Goal: Task Accomplishment & Management: Use online tool/utility

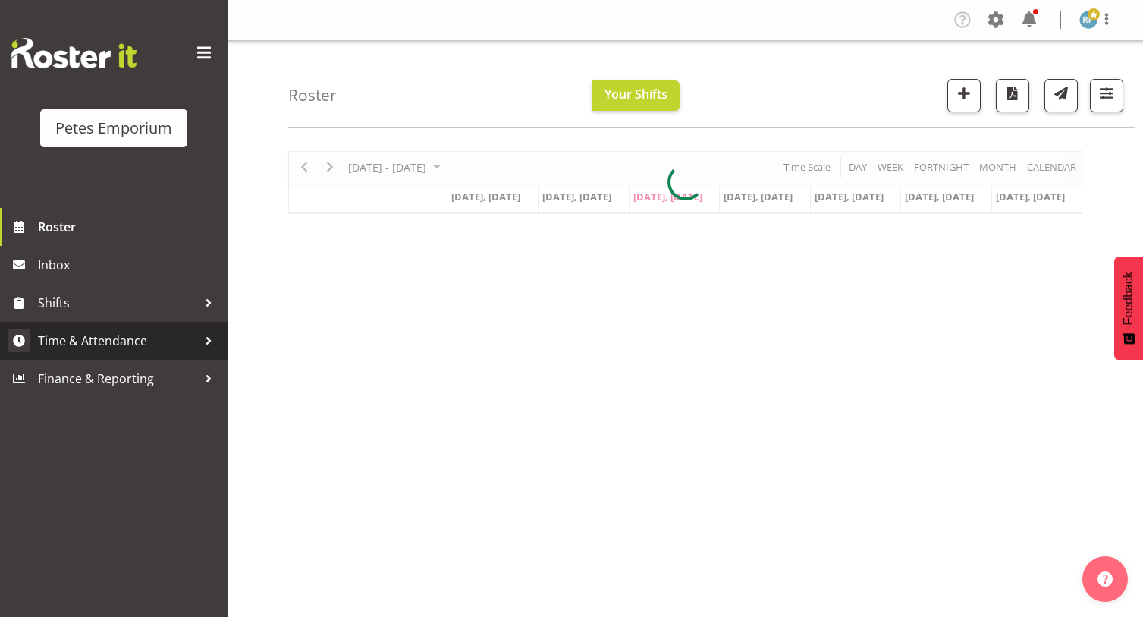
click at [126, 336] on span "Time & Attendance" at bounding box center [117, 340] width 159 height 23
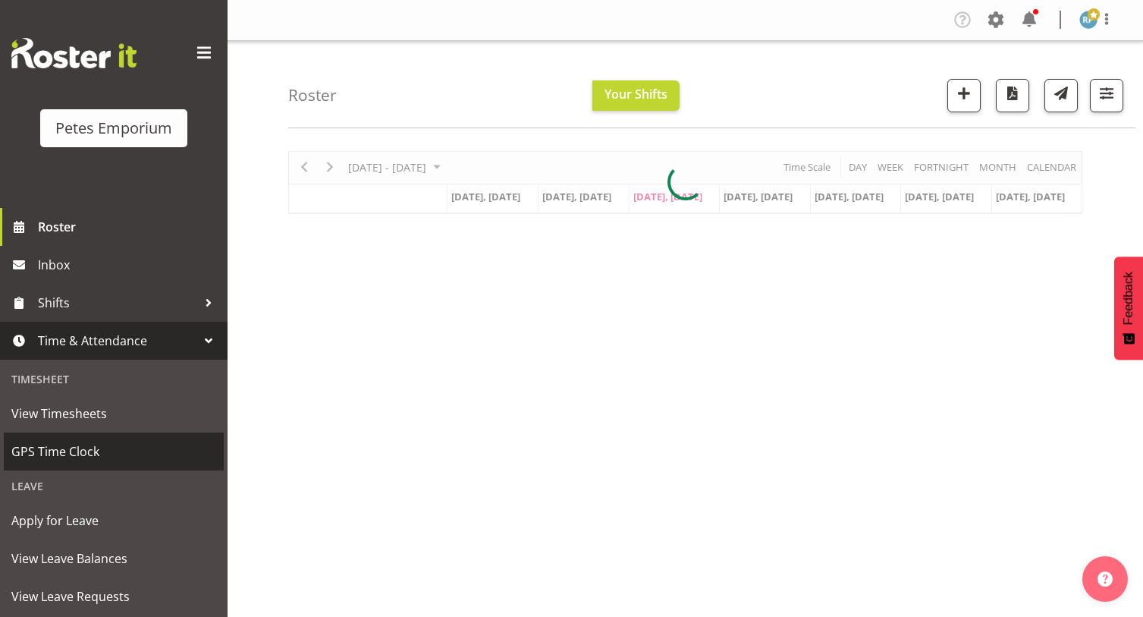
click at [91, 449] on span "GPS Time Clock" at bounding box center [113, 451] width 205 height 23
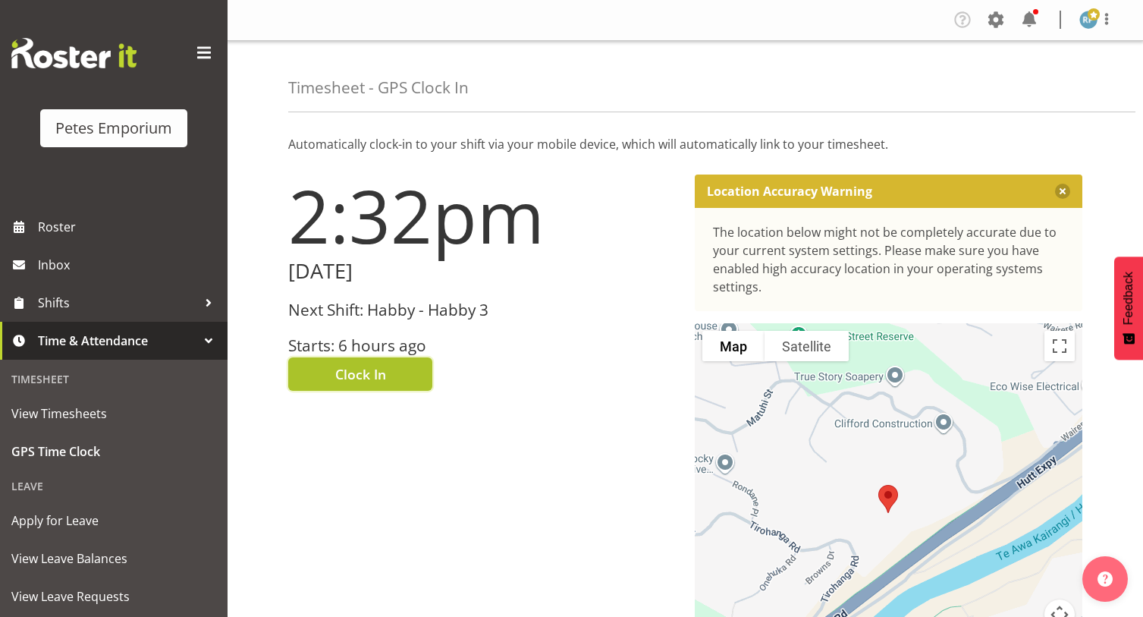
click at [394, 374] on button "Clock In" at bounding box center [360, 373] width 144 height 33
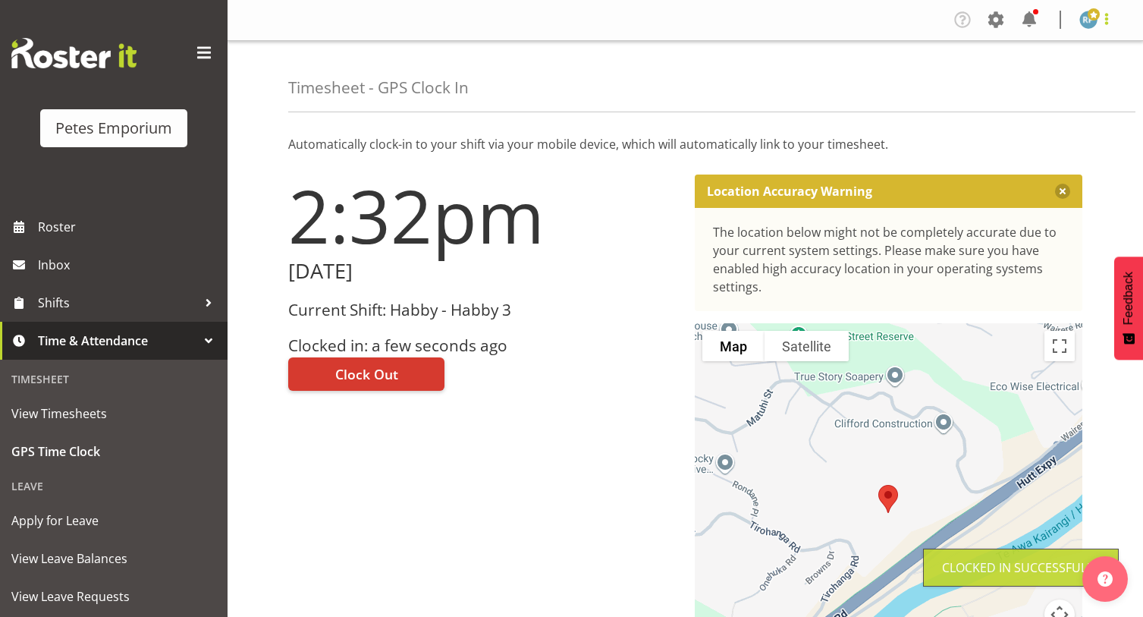
click at [1107, 20] on span at bounding box center [1107, 19] width 18 height 18
click at [1060, 83] on link "Log Out" at bounding box center [1043, 79] width 146 height 27
